Goal: Participate in discussion

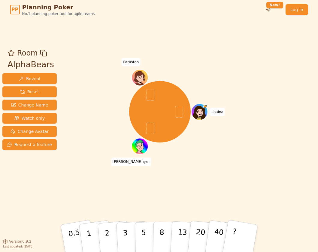
click at [286, 192] on div "Room AlphaBears Reveal Reset Change Name Watch only Change Avatar Request a fea…" at bounding box center [159, 130] width 318 height 165
click at [38, 130] on span "Change Avatar" at bounding box center [30, 131] width 38 height 6
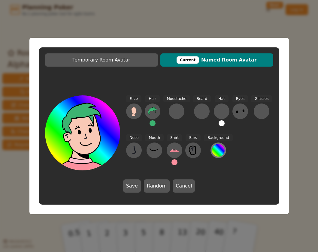
click at [219, 156] on button at bounding box center [218, 151] width 16 height 16
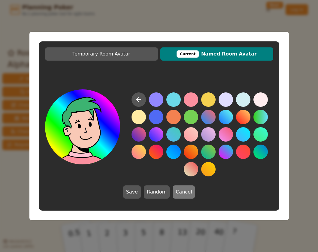
click at [188, 194] on button "Cancel" at bounding box center [184, 192] width 22 height 13
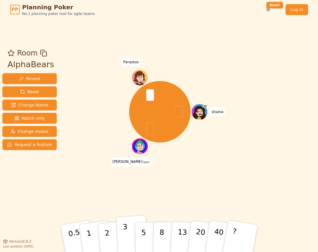
click at [121, 230] on button "3" at bounding box center [132, 238] width 33 height 47
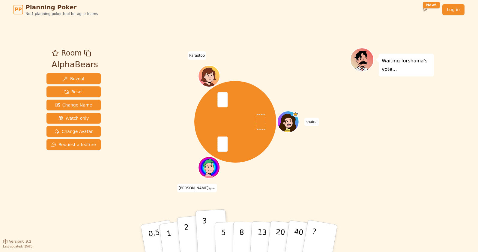
click at [192, 237] on button "2" at bounding box center [194, 239] width 34 height 48
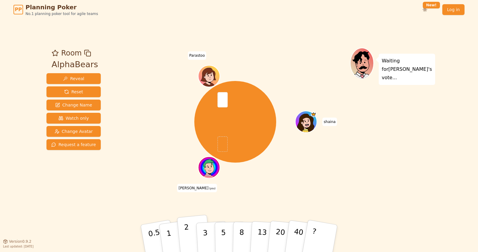
click at [193, 233] on button "2" at bounding box center [194, 239] width 34 height 48
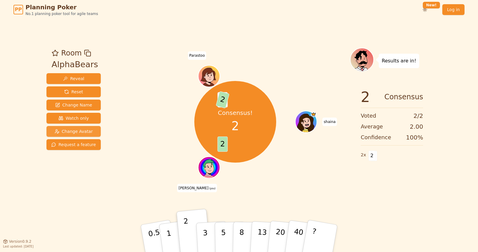
click at [89, 131] on span "Change Avatar" at bounding box center [74, 131] width 38 height 6
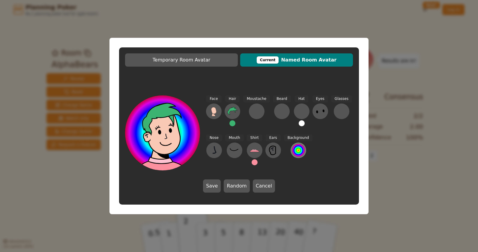
click at [300, 155] on div at bounding box center [298, 150] width 13 height 13
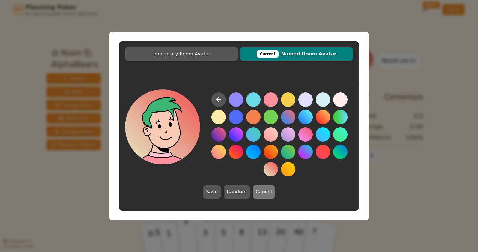
click at [268, 192] on button "Cancel" at bounding box center [264, 192] width 22 height 13
